Goal: Information Seeking & Learning: Learn about a topic

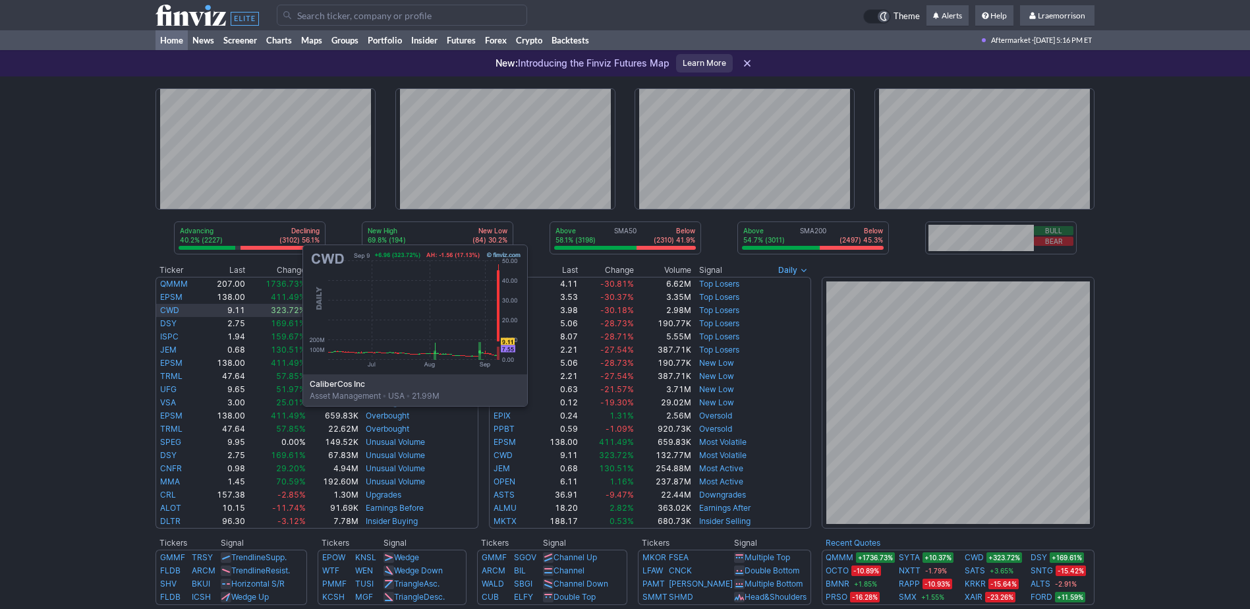
click at [171, 307] on link "CWD" at bounding box center [169, 310] width 19 height 10
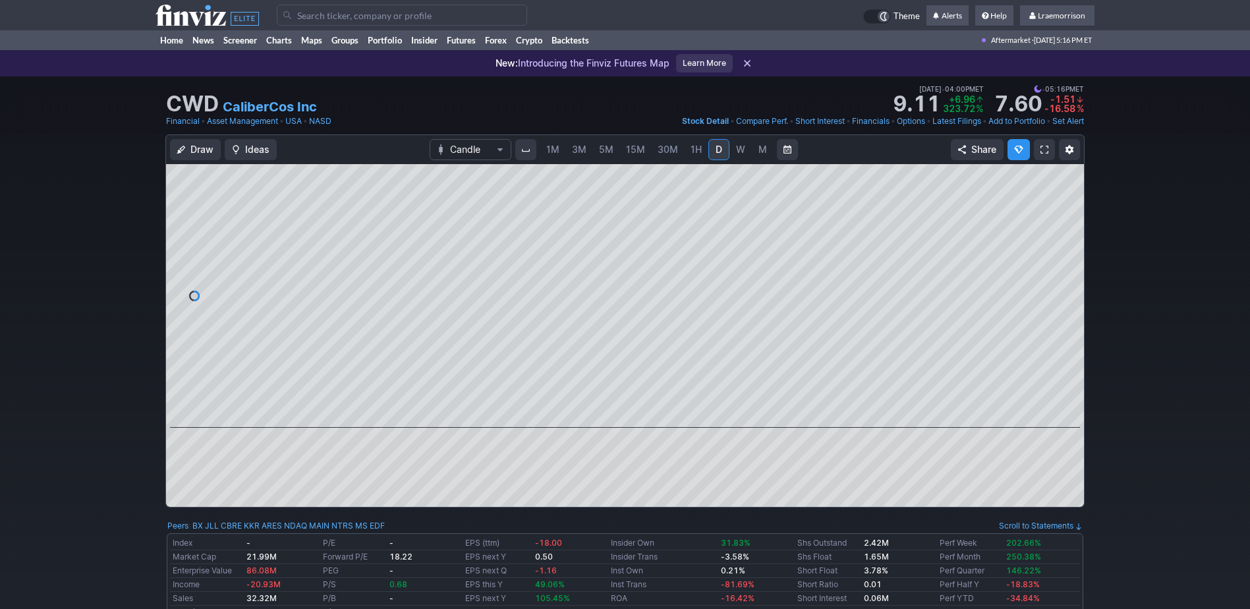
click at [554, 154] on span "1M" at bounding box center [552, 149] width 13 height 11
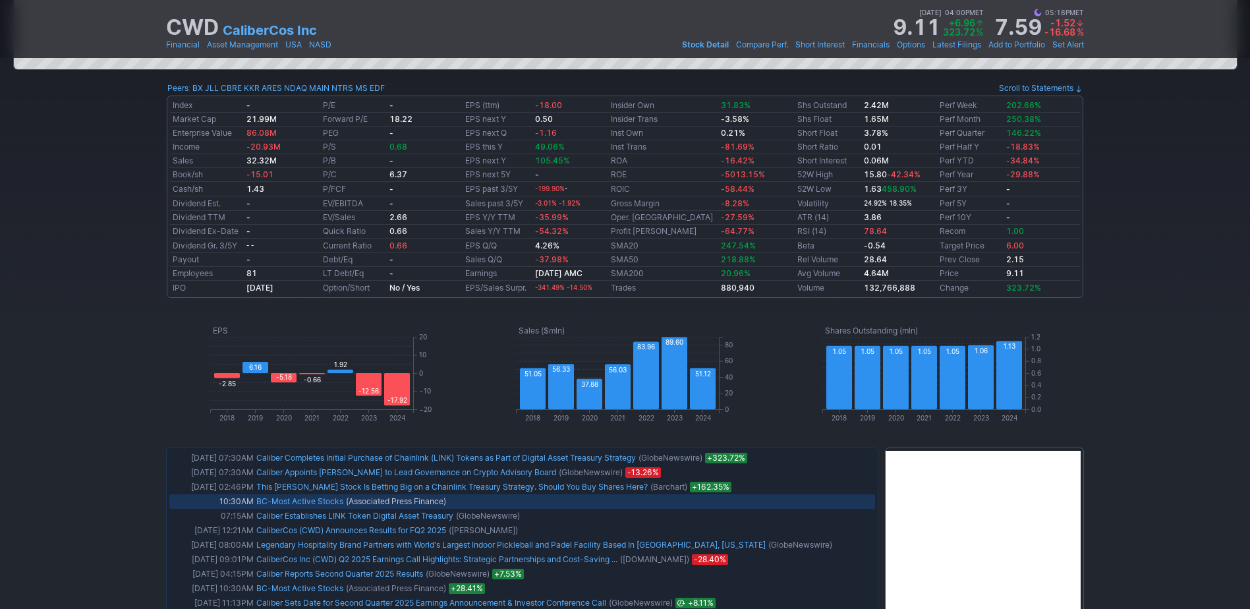
scroll to position [461, 0]
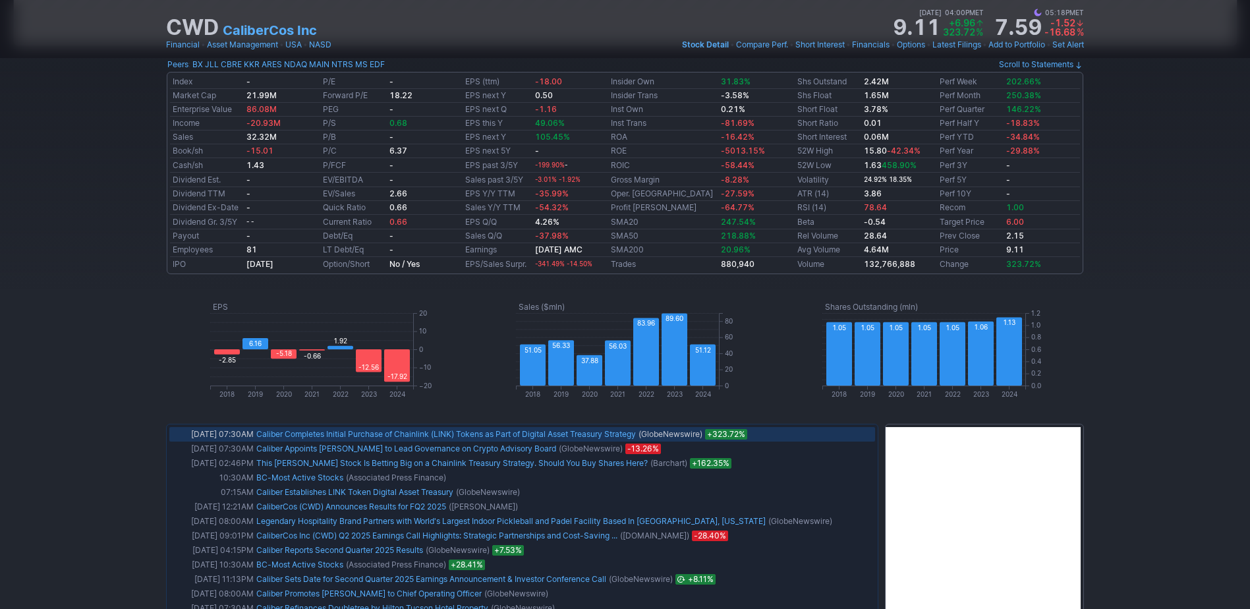
click at [276, 433] on link "Caliber Completes Initial Purchase of Chainlink (LINK) Tokens as Part of Digita…" at bounding box center [445, 434] width 379 height 10
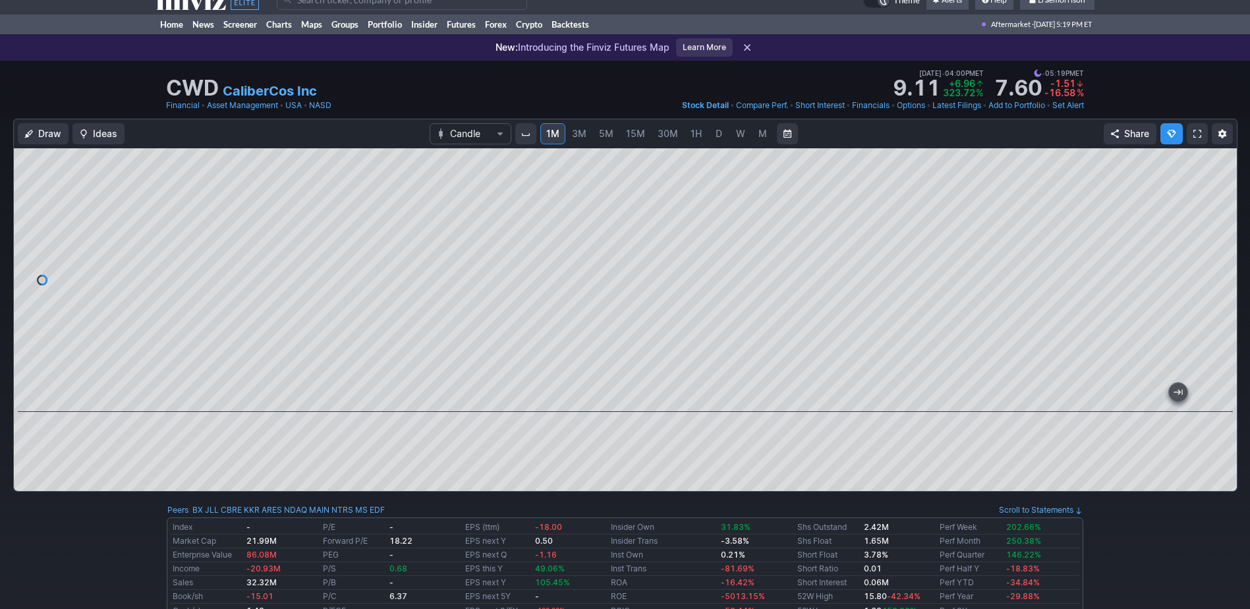
scroll to position [0, 0]
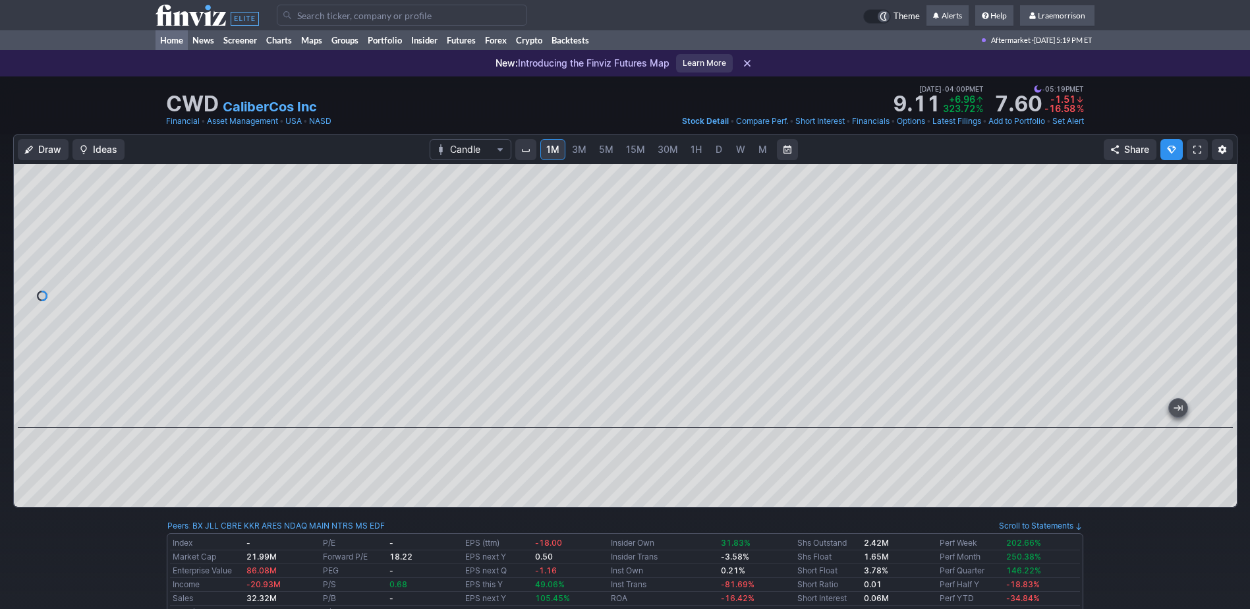
click at [178, 39] on link "Home" at bounding box center [171, 40] width 32 height 20
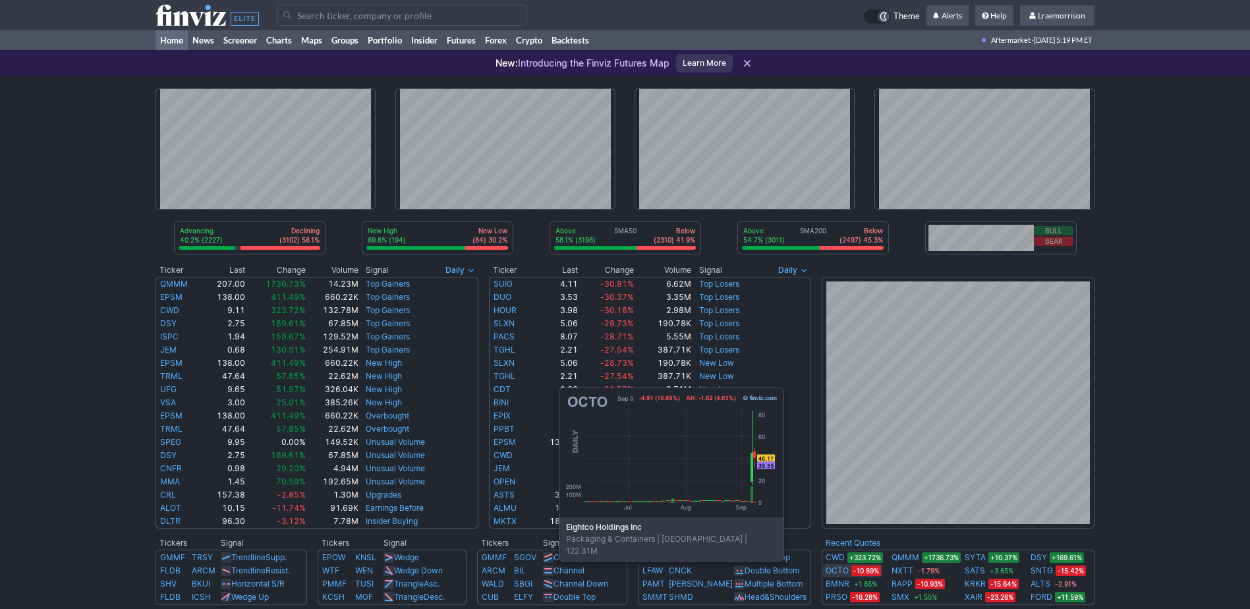
click at [841, 569] on link "OCTO" at bounding box center [836, 570] width 23 height 13
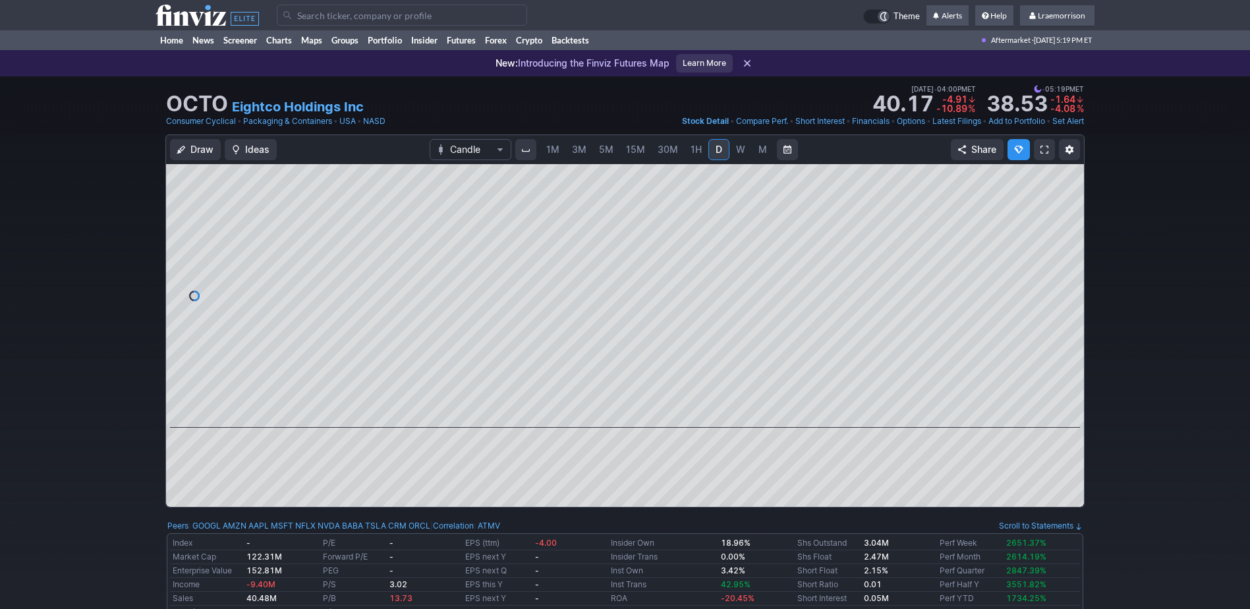
click at [550, 150] on span "1M" at bounding box center [552, 149] width 13 height 11
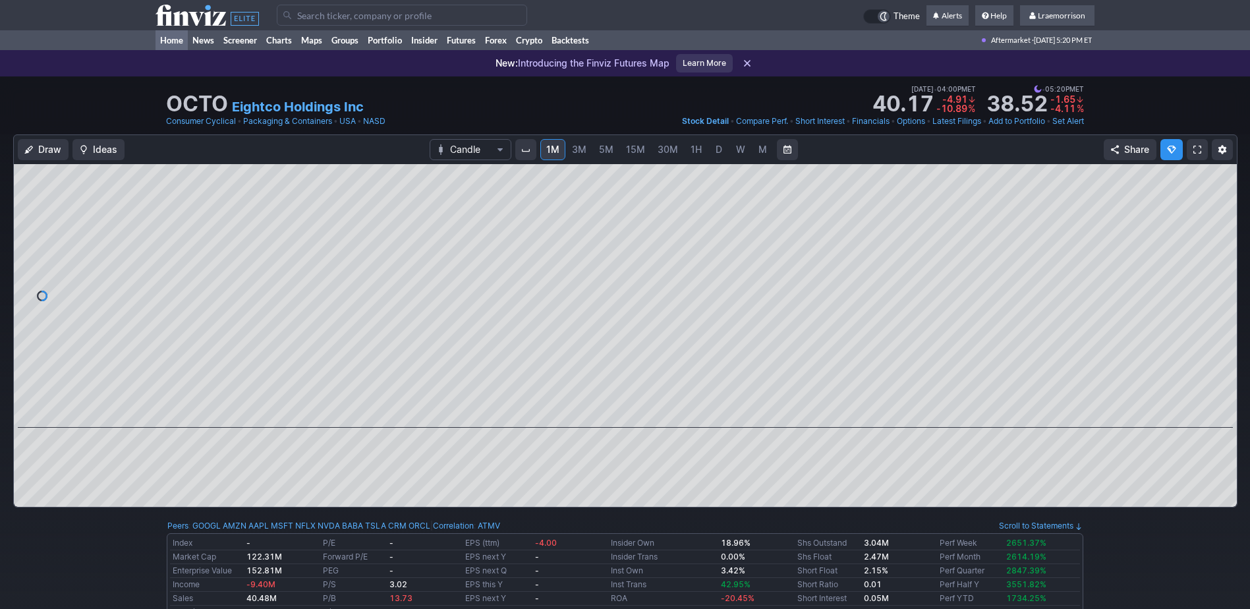
click at [169, 35] on link "Home" at bounding box center [171, 40] width 32 height 20
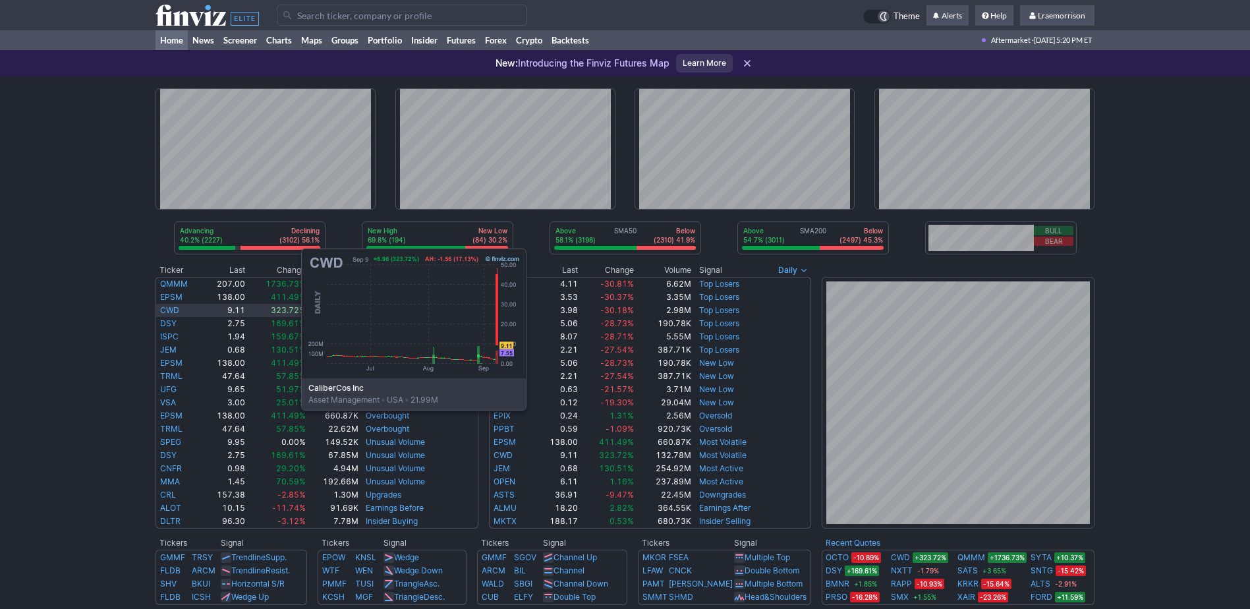
click at [169, 311] on link "CWD" at bounding box center [169, 310] width 19 height 10
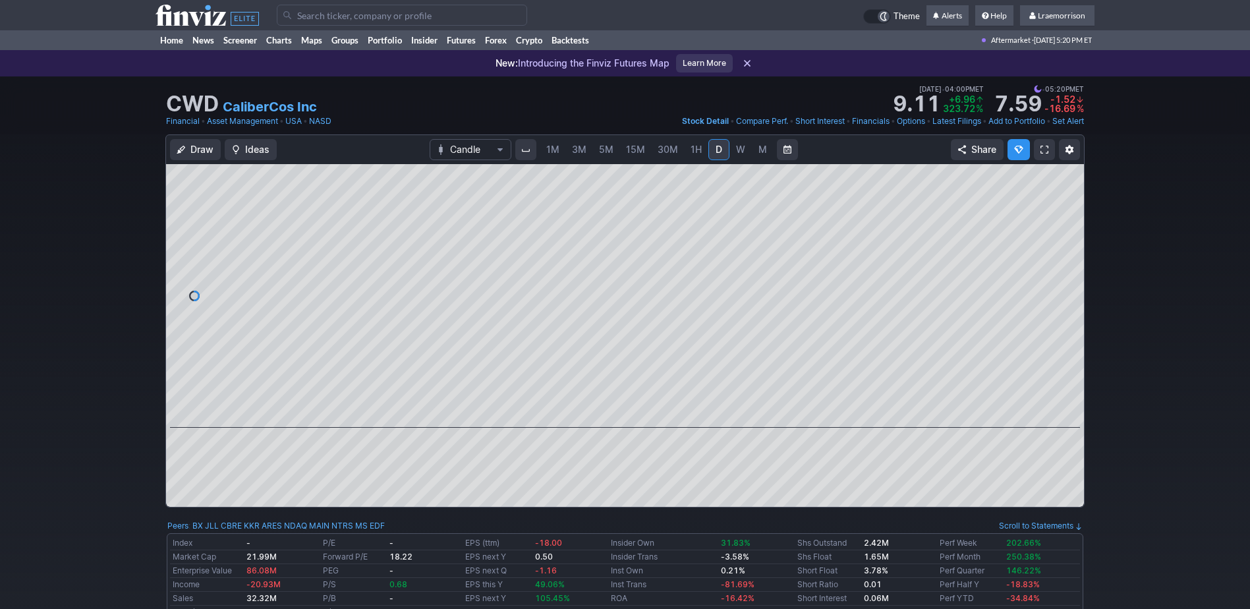
click at [551, 144] on span "1M" at bounding box center [552, 149] width 13 height 11
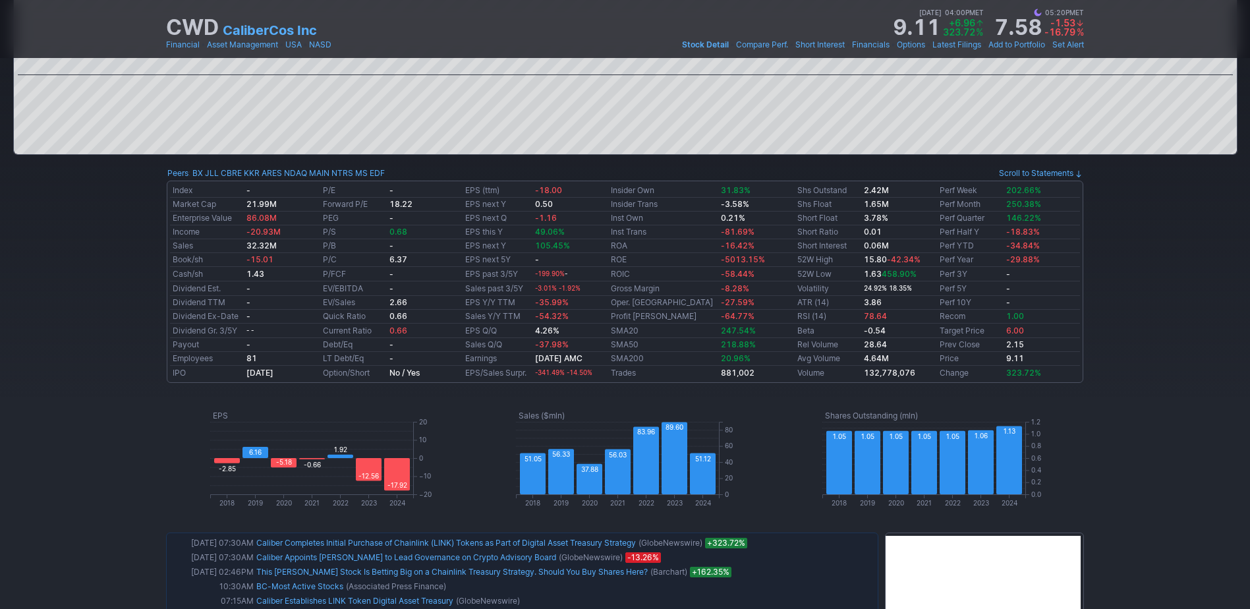
scroll to position [461, 0]
